Goal: Task Accomplishment & Management: Manage account settings

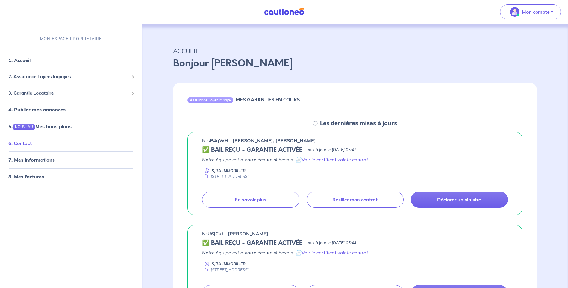
click at [24, 145] on link "6. Contact" at bounding box center [19, 143] width 23 height 6
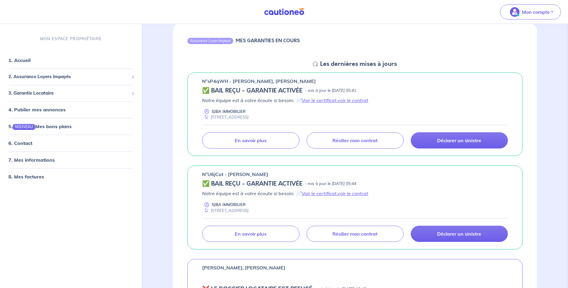
scroll to position [60, 0]
click at [352, 193] on link "voir le contrat" at bounding box center [352, 193] width 31 height 6
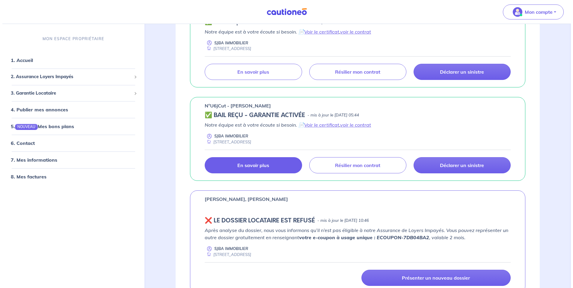
scroll to position [150, 0]
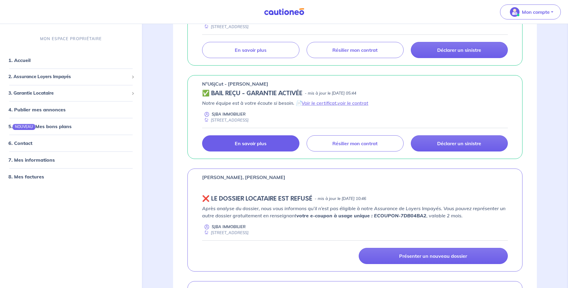
click at [254, 146] on p "En savoir plus" at bounding box center [251, 143] width 32 height 6
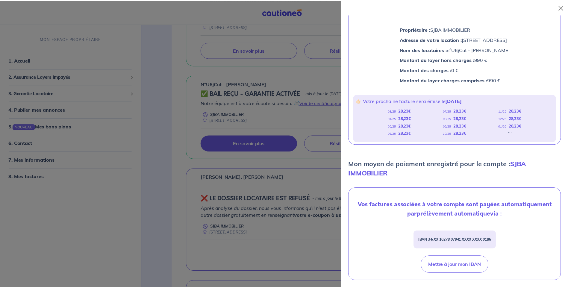
scroll to position [31, 0]
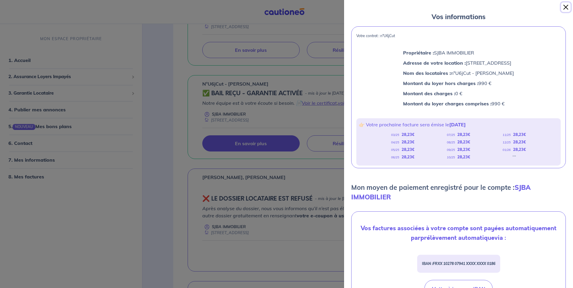
click at [565, 7] on button "Close" at bounding box center [566, 7] width 10 height 10
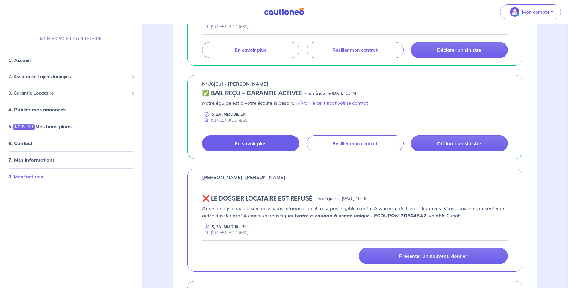
click at [23, 176] on link "8. Mes factures" at bounding box center [25, 177] width 35 height 6
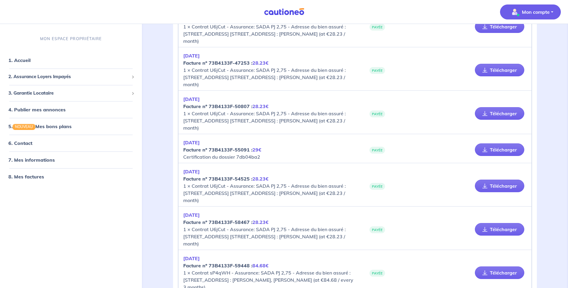
scroll to position [210, 0]
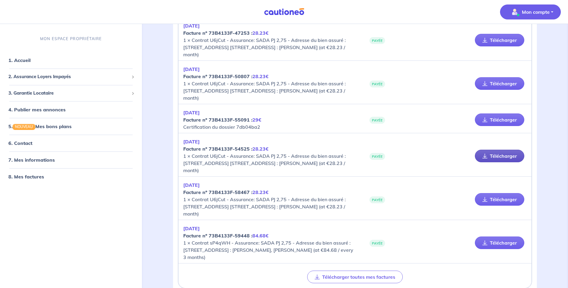
click at [507, 155] on link "Télécharger" at bounding box center [499, 156] width 49 height 13
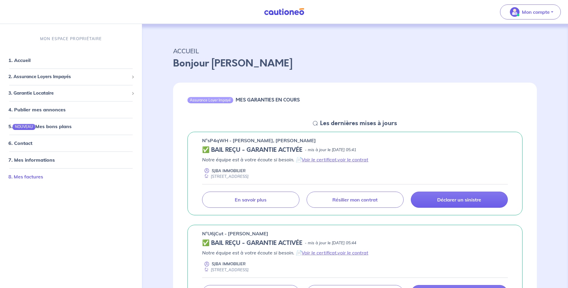
click at [27, 177] on link "8. Mes factures" at bounding box center [25, 177] width 35 height 6
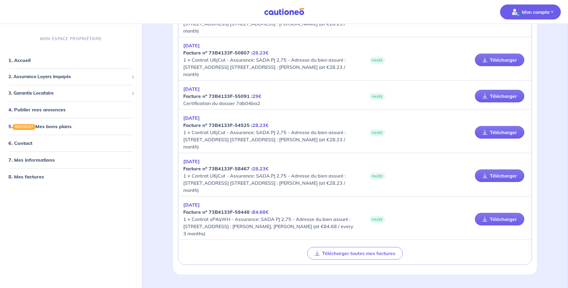
scroll to position [240, 0]
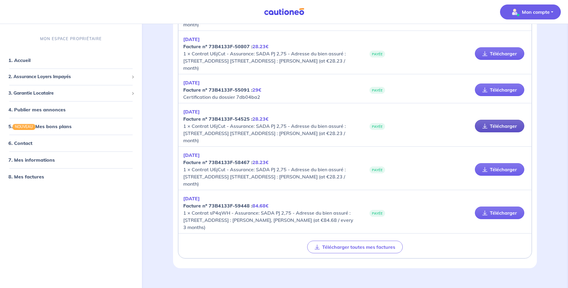
click at [507, 125] on link "Télécharger" at bounding box center [499, 126] width 49 height 13
click at [505, 169] on link "Télécharger" at bounding box center [499, 169] width 49 height 13
click at [501, 214] on link "Télécharger" at bounding box center [499, 213] width 49 height 13
click at [506, 90] on link "Télécharger" at bounding box center [499, 90] width 49 height 13
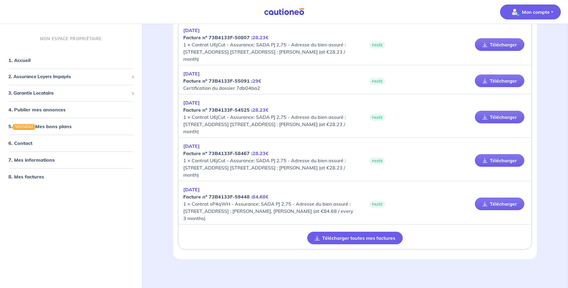
click at [372, 239] on button "Télécharger toutes mes factures" at bounding box center [355, 238] width 96 height 13
click at [26, 57] on link "1. Accueil" at bounding box center [19, 60] width 22 height 6
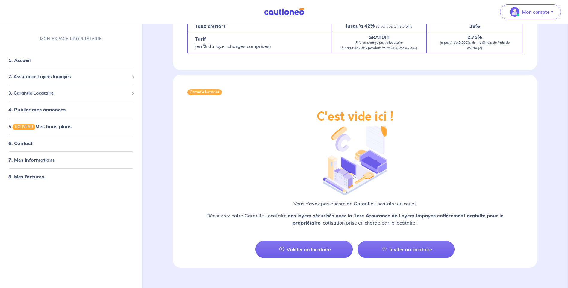
scroll to position [897, 0]
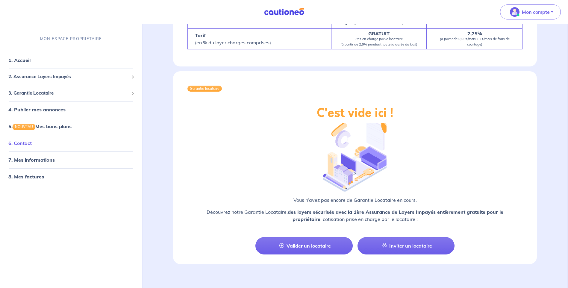
click at [25, 144] on link "6. Contact" at bounding box center [19, 143] width 23 height 6
click at [61, 75] on span "2. Assurance Loyers Impayés" at bounding box center [68, 76] width 121 height 7
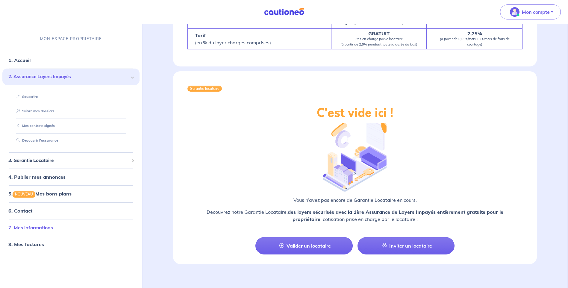
click at [40, 228] on link "7. Mes informations" at bounding box center [30, 228] width 45 height 6
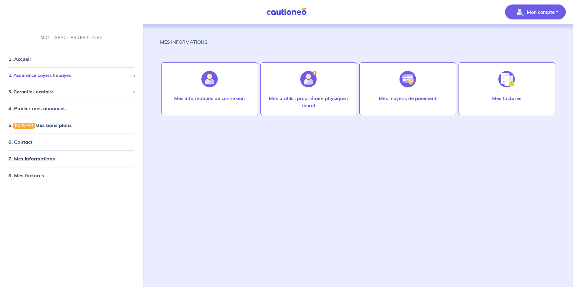
click at [45, 74] on span "2. Assurance Loyers Impayés" at bounding box center [69, 75] width 122 height 7
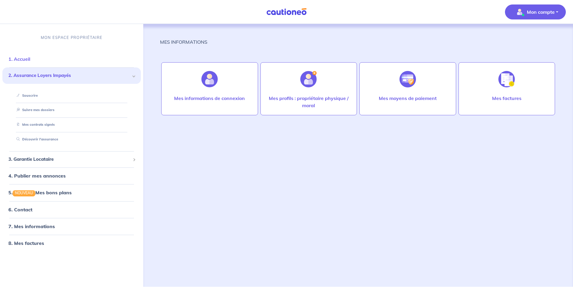
click at [17, 59] on link "1. Accueil" at bounding box center [19, 59] width 22 height 6
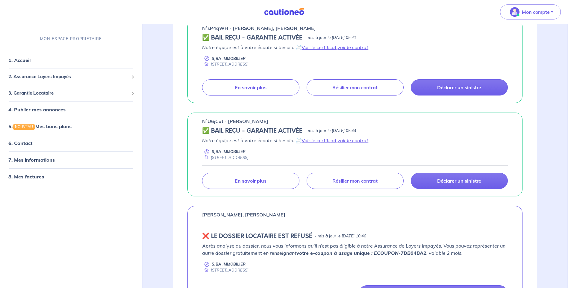
scroll to position [150, 0]
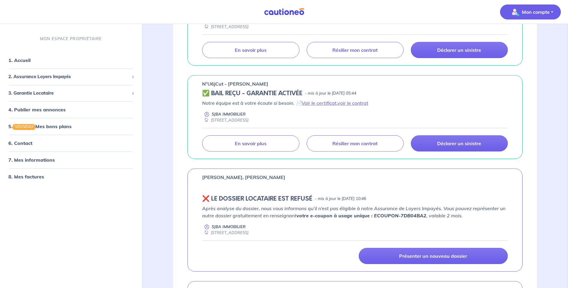
click at [542, 9] on p "Mon compte" at bounding box center [536, 11] width 28 height 7
click at [523, 52] on link "Me déconnecter" at bounding box center [524, 52] width 48 height 10
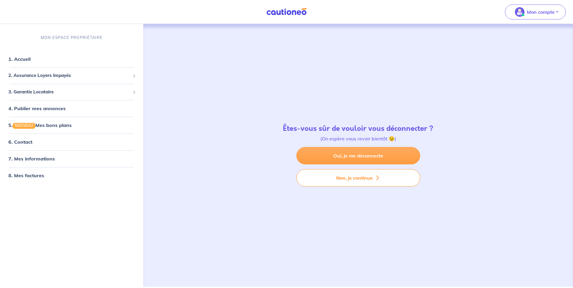
click at [347, 153] on link "Oui, je me déconnecte" at bounding box center [358, 155] width 124 height 17
